Goal: Register for event/course

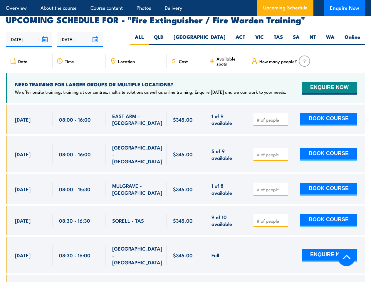
scroll to position [955, 0]
click at [185, 0] on article "Overview About the course Course content Photos Delivery Upcoming Schedule Enqu…" at bounding box center [185, 8] width 359 height 16
click at [29, 32] on input "[DATE]" at bounding box center [29, 39] width 46 height 15
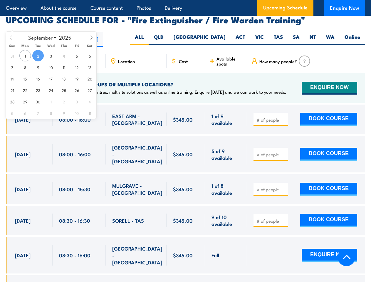
click at [80, 32] on input "[DATE]" at bounding box center [80, 39] width 46 height 15
